Goal: Find contact information: Find contact information

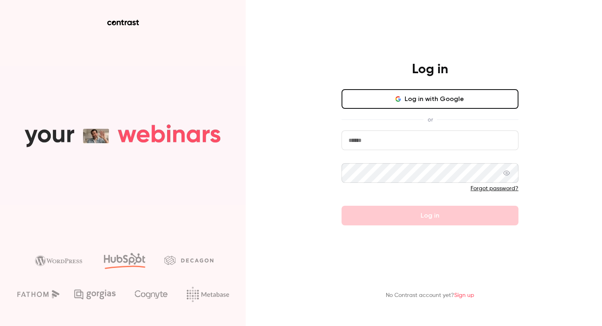
click at [412, 95] on button "Log in with Google" at bounding box center [430, 99] width 177 height 20
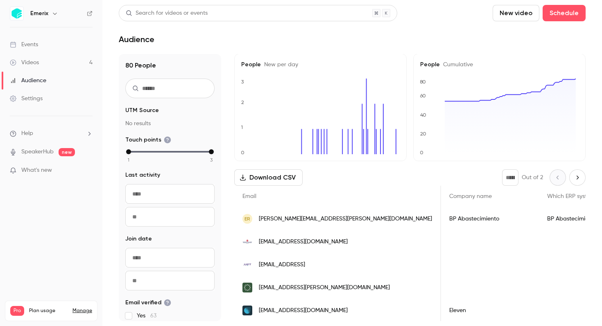
scroll to position [0, 237]
drag, startPoint x: 455, startPoint y: 222, endPoint x: 403, endPoint y: 221, distance: 52.4
click at [457, 221] on div "BP Abastecimiento" at bounding box center [506, 219] width 98 height 23
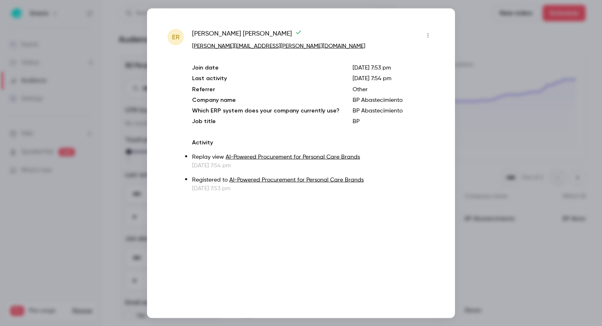
click at [369, 100] on p "BP Abastecimiento" at bounding box center [394, 100] width 82 height 8
copy p "BP Abastecimiento"
drag, startPoint x: 259, startPoint y: 46, endPoint x: 220, endPoint y: 48, distance: 39.4
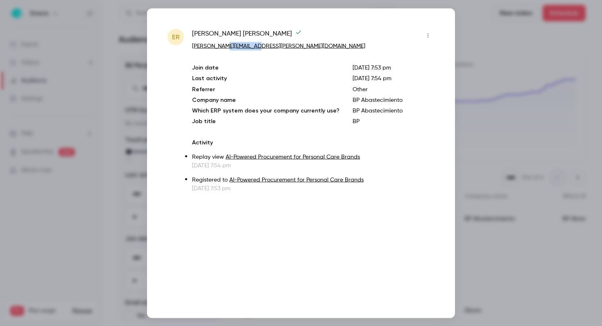
click at [220, 48] on p "[PERSON_NAME][EMAIL_ADDRESS][PERSON_NAME][DOMAIN_NAME]" at bounding box center [313, 46] width 242 height 9
copy link "[DOMAIN_NAME]"
drag, startPoint x: 195, startPoint y: 32, endPoint x: 225, endPoint y: 30, distance: 30.8
click at [225, 30] on span "[PERSON_NAME]" at bounding box center [247, 35] width 110 height 13
drag, startPoint x: 193, startPoint y: 32, endPoint x: 220, endPoint y: 32, distance: 27.0
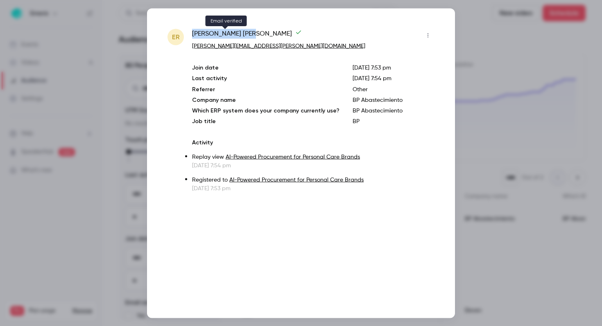
click at [220, 32] on span "[PERSON_NAME]" at bounding box center [247, 35] width 110 height 13
copy span "[PERSON_NAME]"
click at [487, 38] on div at bounding box center [301, 163] width 602 height 326
